Goal: Find specific page/section: Find specific page/section

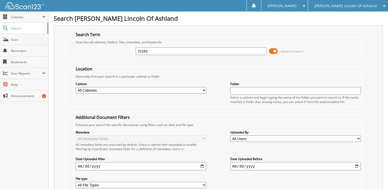
type input "72183"
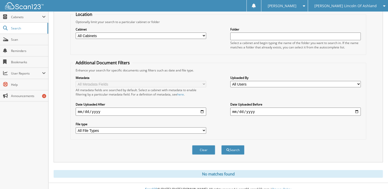
scroll to position [57, 0]
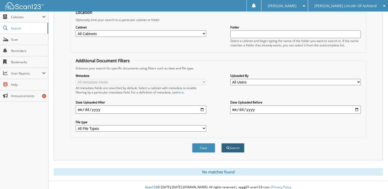
click at [232, 145] on button "Search" at bounding box center [232, 147] width 23 height 9
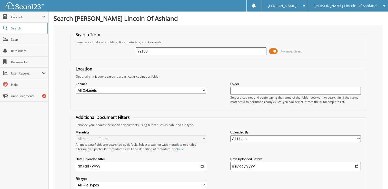
click at [192, 88] on select "All Cabinets PARTS SERVICE RO Needs Filing" at bounding box center [141, 90] width 131 height 6
select select "19823"
click at [76, 87] on select "All Cabinets PARTS SERVICE RO Needs Filing" at bounding box center [141, 90] width 131 height 6
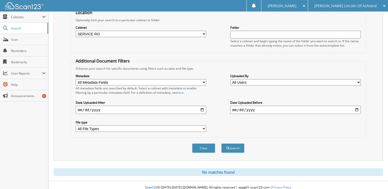
scroll to position [57, 0]
click at [232, 144] on button "Search" at bounding box center [232, 147] width 23 height 9
